Goal: Task Accomplishment & Management: Manage account settings

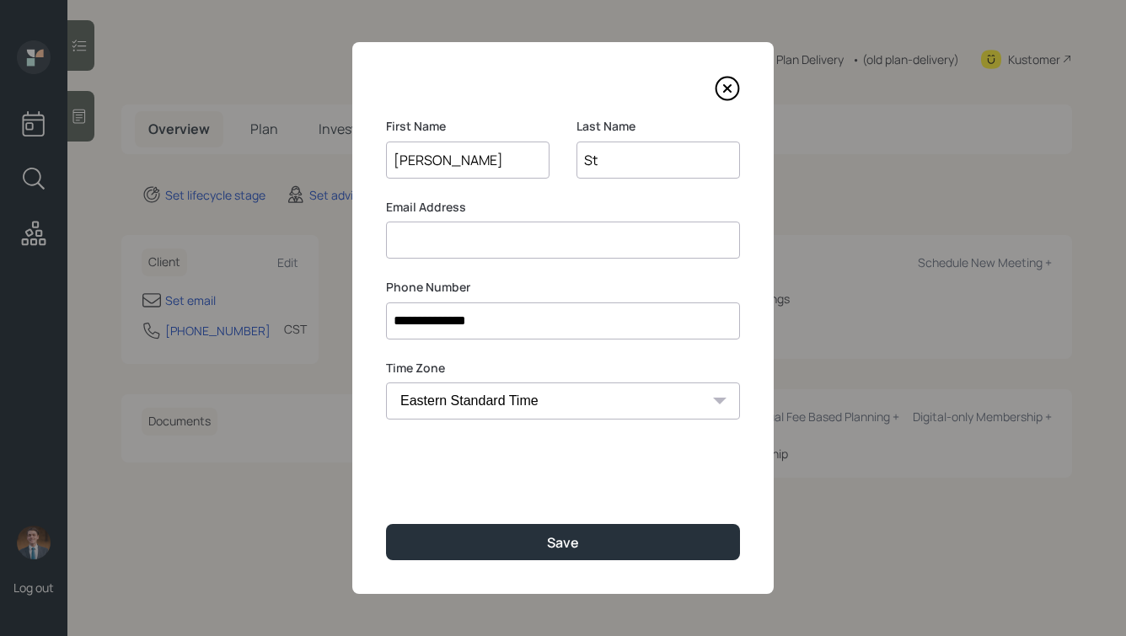
select select "America/[GEOGRAPHIC_DATA]"
type input "[PERSON_NAME]"
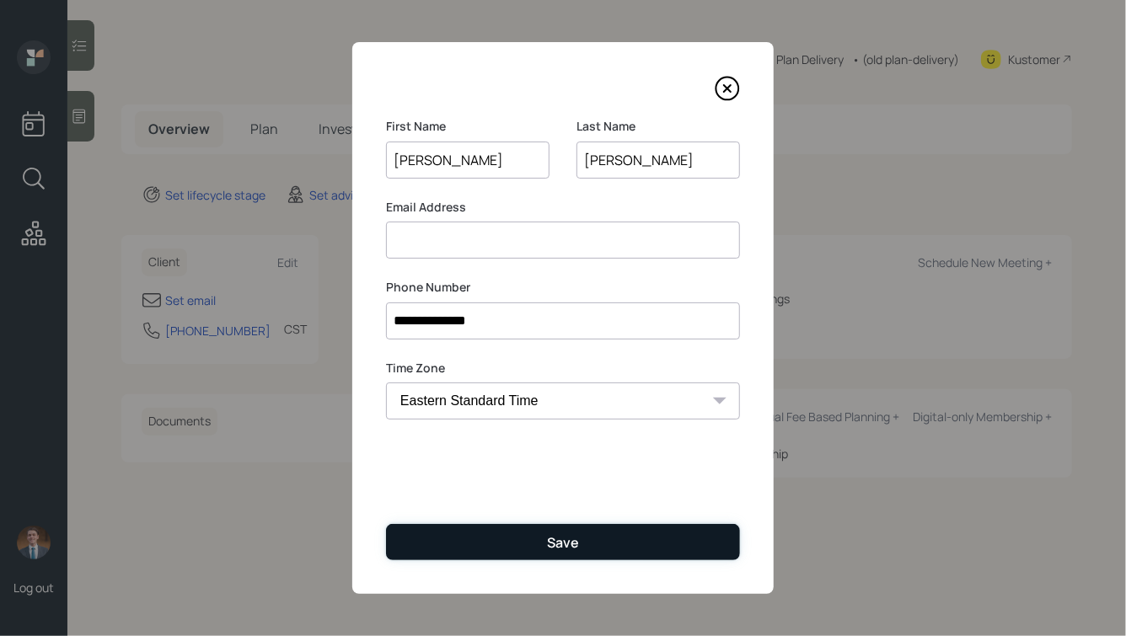
click at [386, 524] on button "Save" at bounding box center [563, 542] width 354 height 36
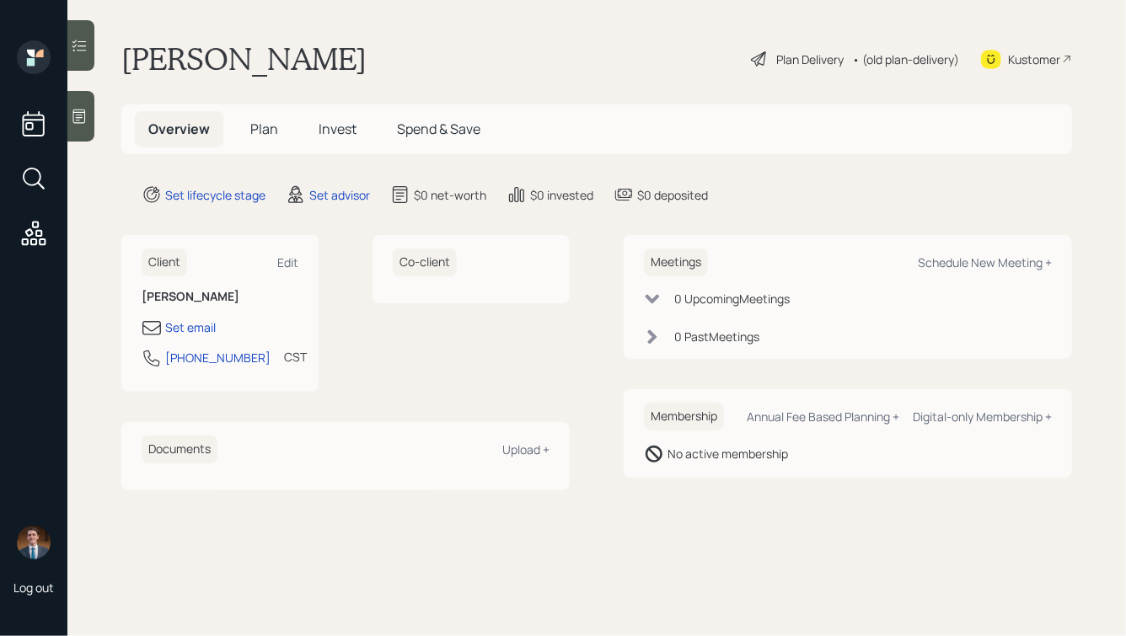
click at [80, 114] on icon at bounding box center [79, 116] width 17 height 17
